Goal: Navigation & Orientation: Find specific page/section

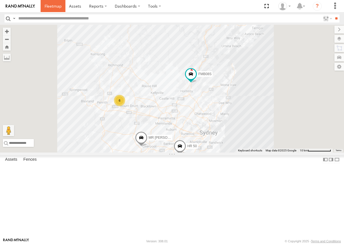
click at [52, 4] on span at bounding box center [53, 5] width 17 height 5
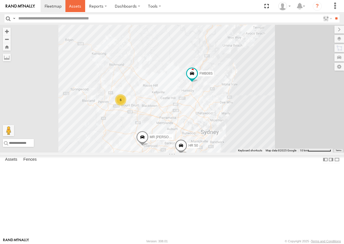
click at [77, 5] on span at bounding box center [75, 5] width 12 height 5
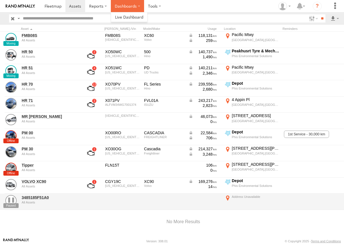
click at [124, 7] on label "Dashboards" at bounding box center [127, 6] width 33 height 12
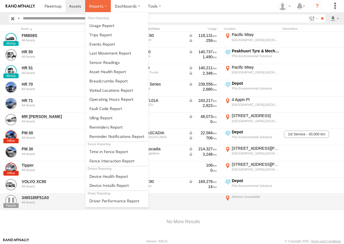
click at [85, 5] on label at bounding box center [98, 6] width 26 height 12
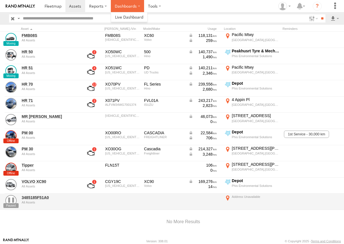
click at [127, 8] on label "Dashboards" at bounding box center [127, 6] width 33 height 12
click at [59, 6] on span at bounding box center [53, 5] width 17 height 5
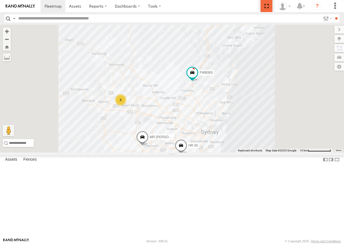
click at [267, 7] on span at bounding box center [266, 6] width 12 height 12
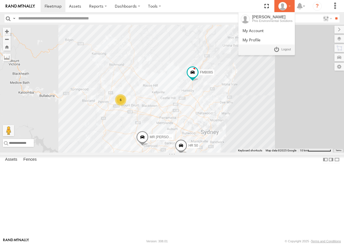
click at [289, 7] on div at bounding box center [284, 6] width 16 height 8
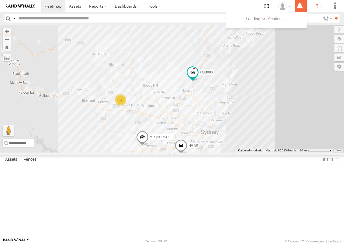
click at [304, 9] on icon at bounding box center [299, 6] width 10 height 7
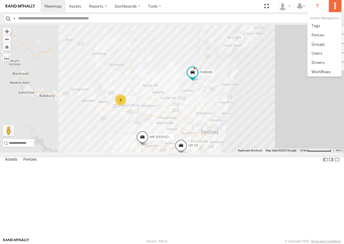
click at [336, 9] on label at bounding box center [334, 6] width 12 height 12
click at [328, 33] on link at bounding box center [324, 34] width 34 height 9
